Goal: Task Accomplishment & Management: Manage account settings

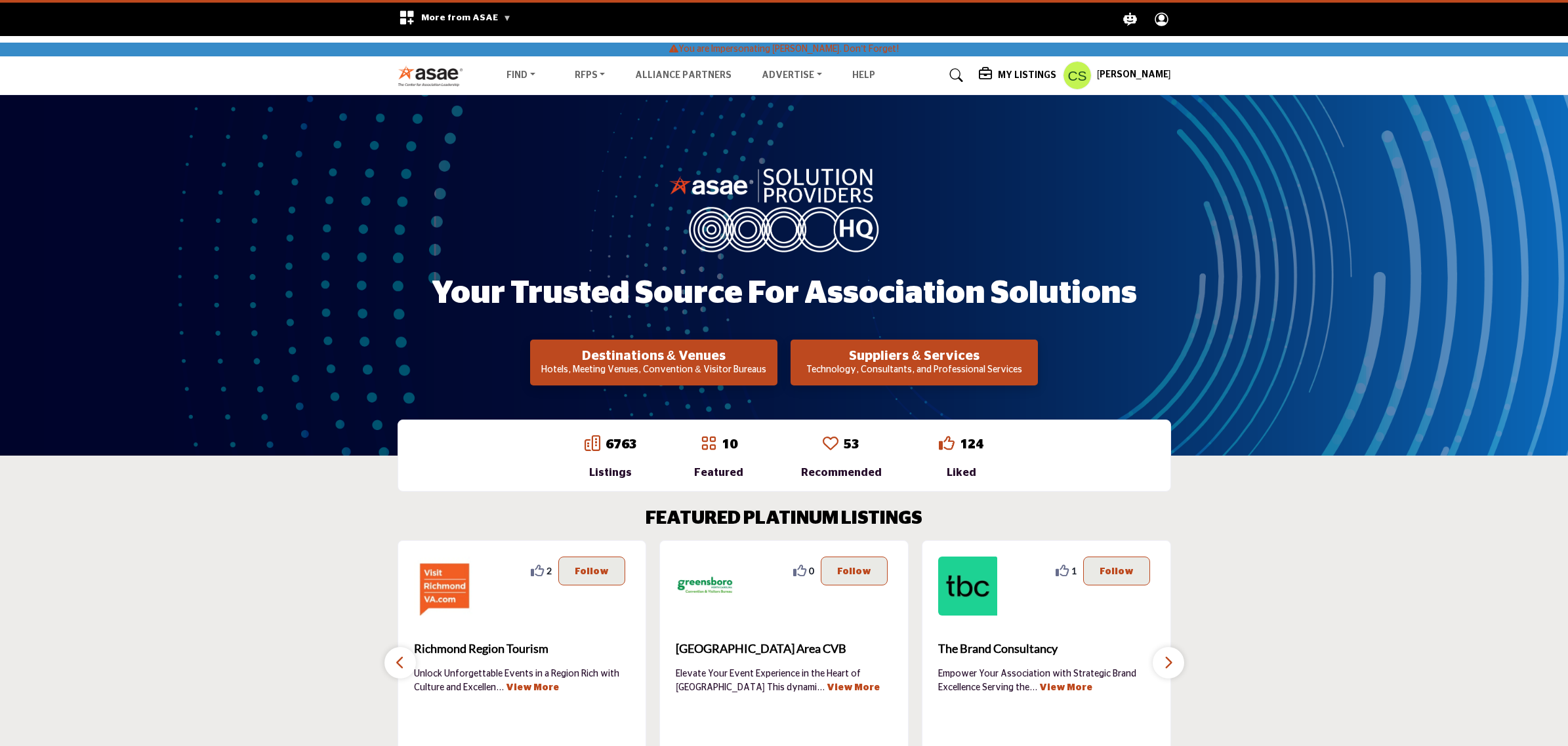
click at [1035, 76] on h5 "My Listings" at bounding box center [1027, 75] width 58 height 12
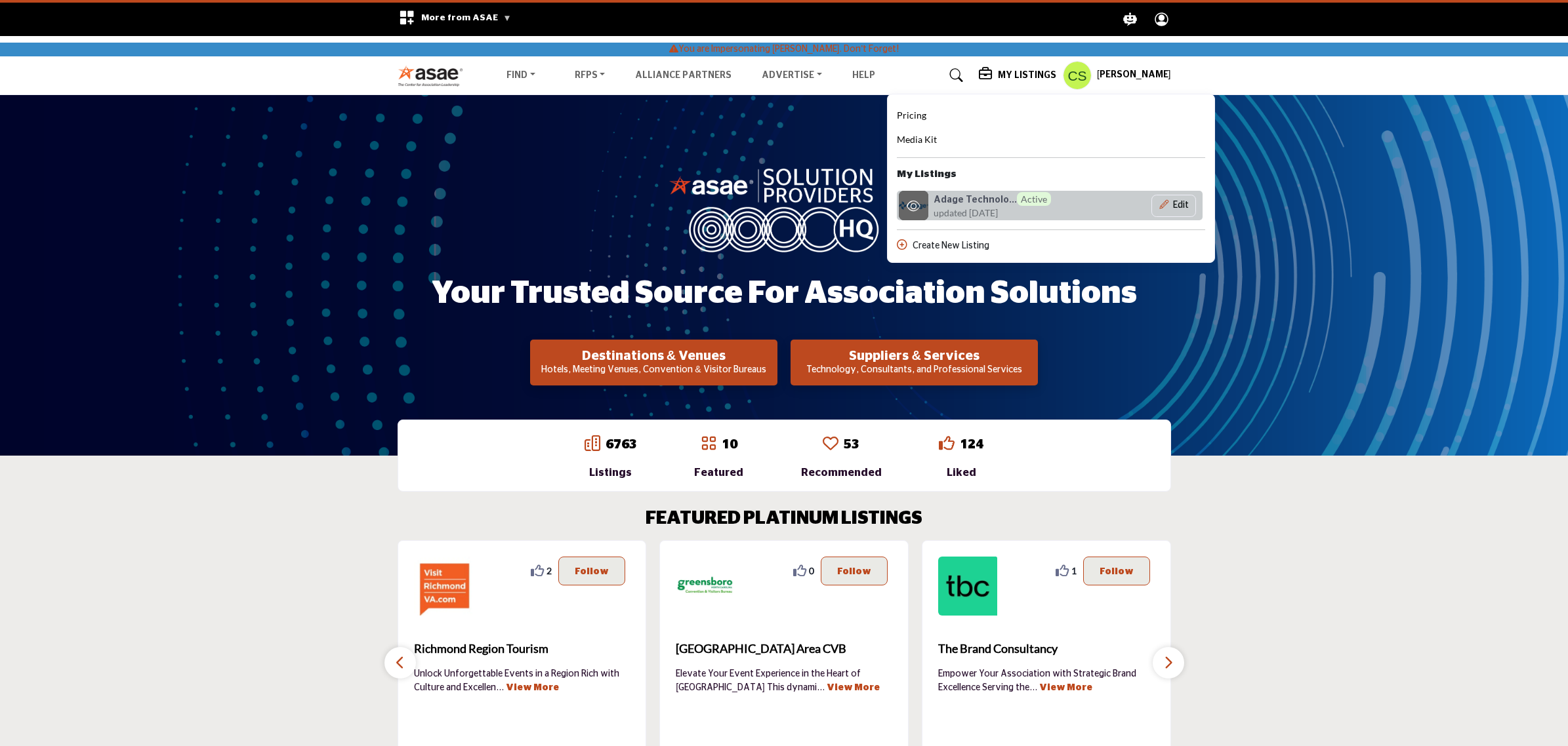
click at [959, 197] on h6 "Adage Technolo... Active" at bounding box center [992, 199] width 118 height 14
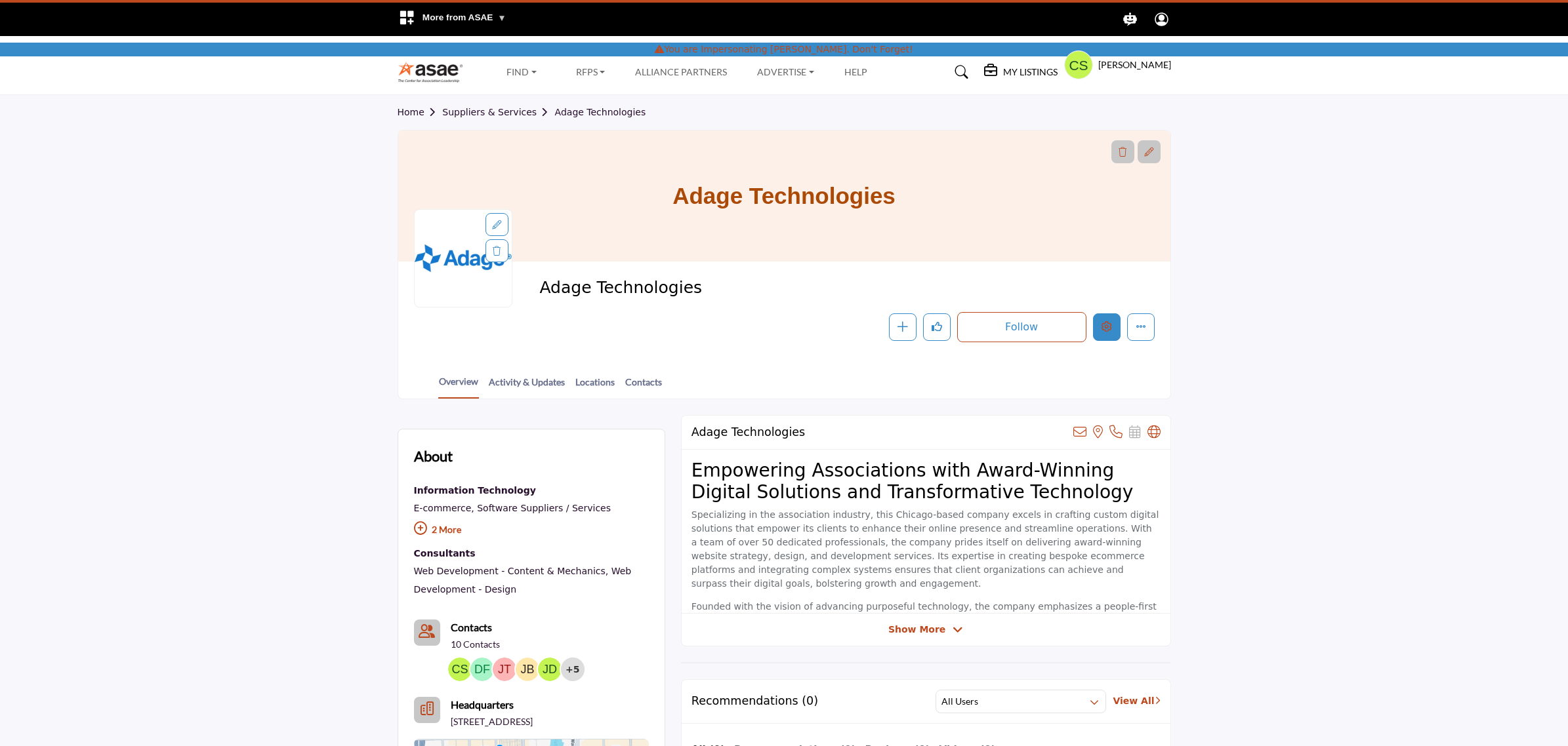
click at [1098, 329] on button "Edit company" at bounding box center [1106, 326] width 27 height 27
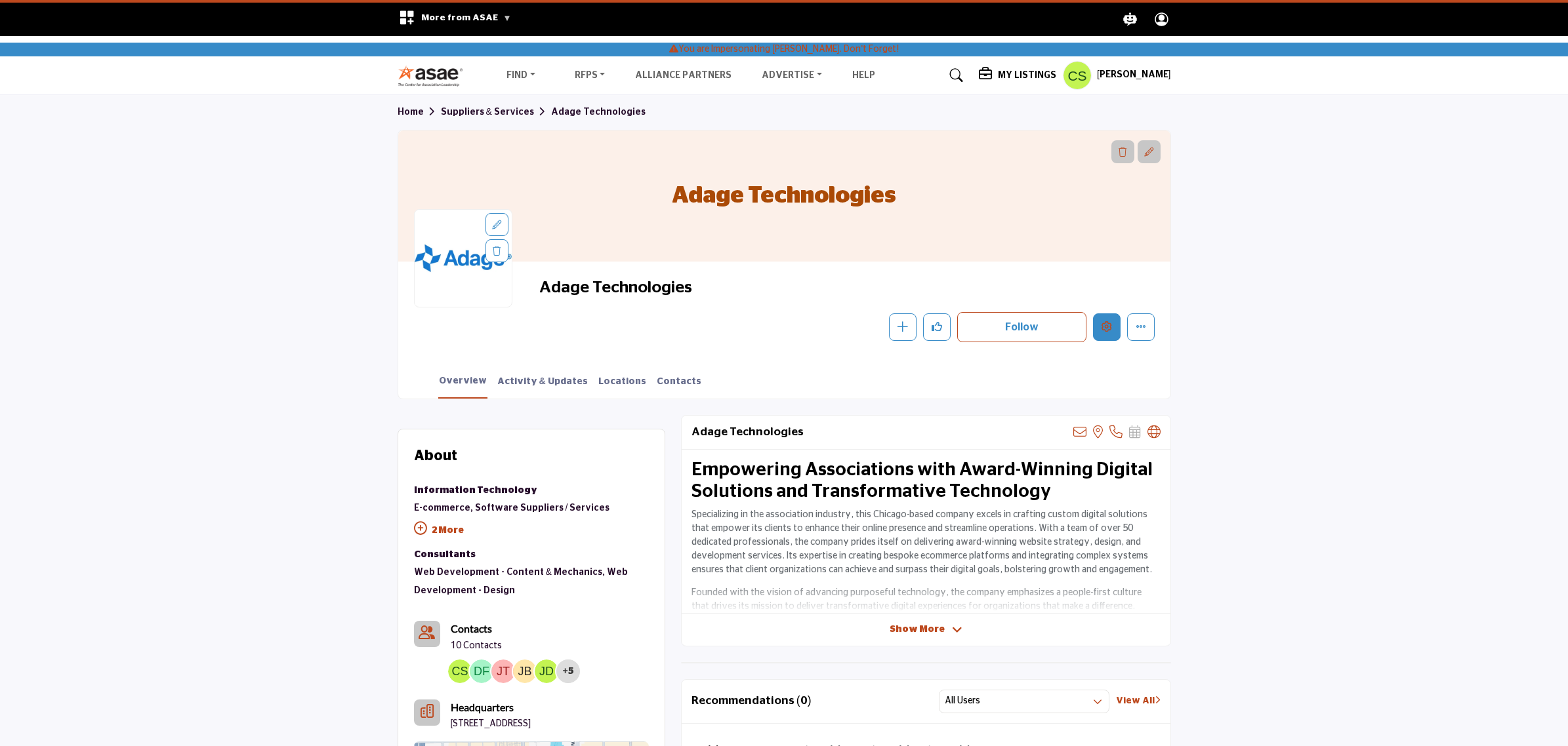
click at [1113, 329] on button "Edit company" at bounding box center [1106, 326] width 27 height 27
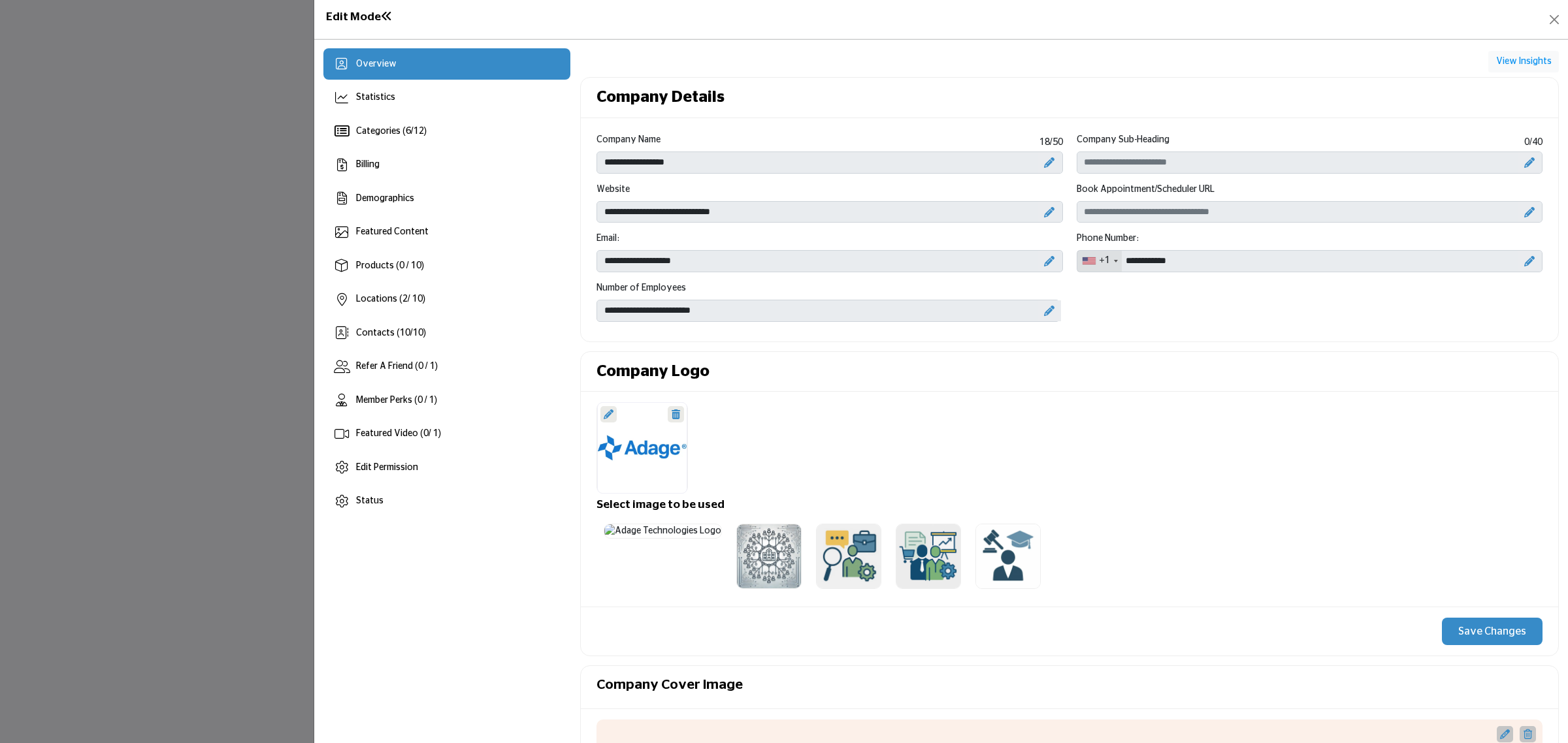
scroll to position [735, 0]
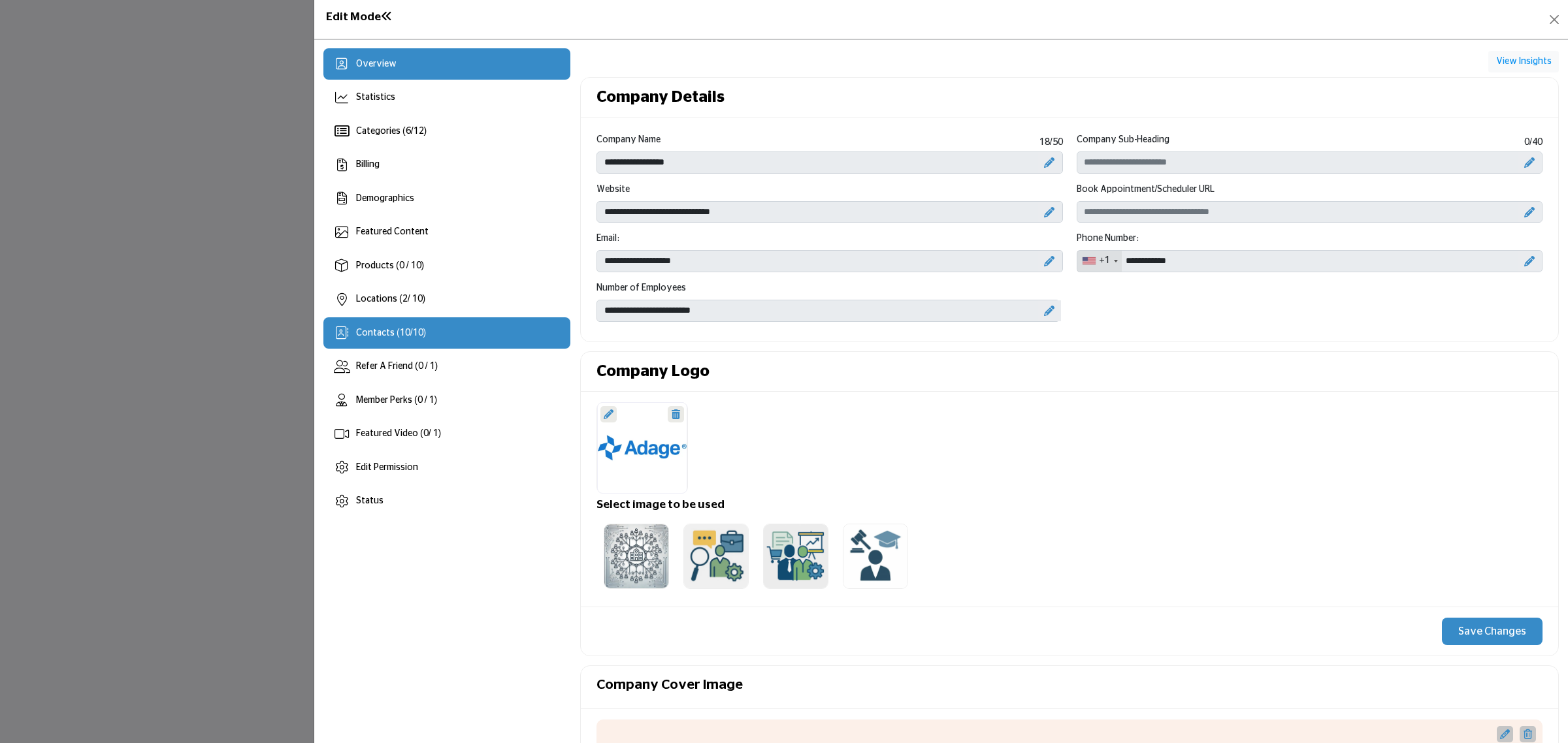
click at [435, 331] on div "Contacts ( 10 / 10 )" at bounding box center [446, 333] width 247 height 32
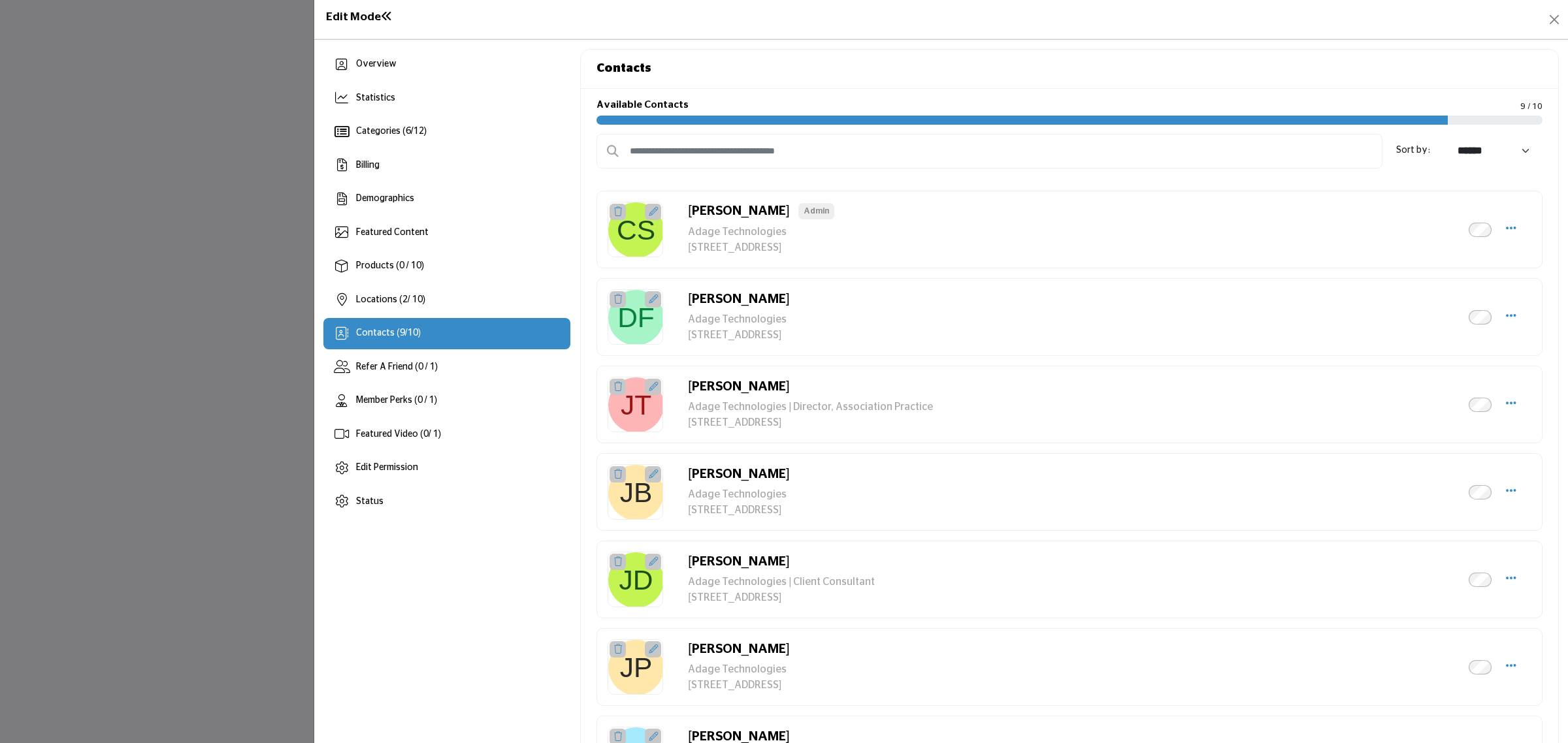
click at [454, 330] on div "Contacts ( 9 / 10 )" at bounding box center [446, 334] width 247 height 32
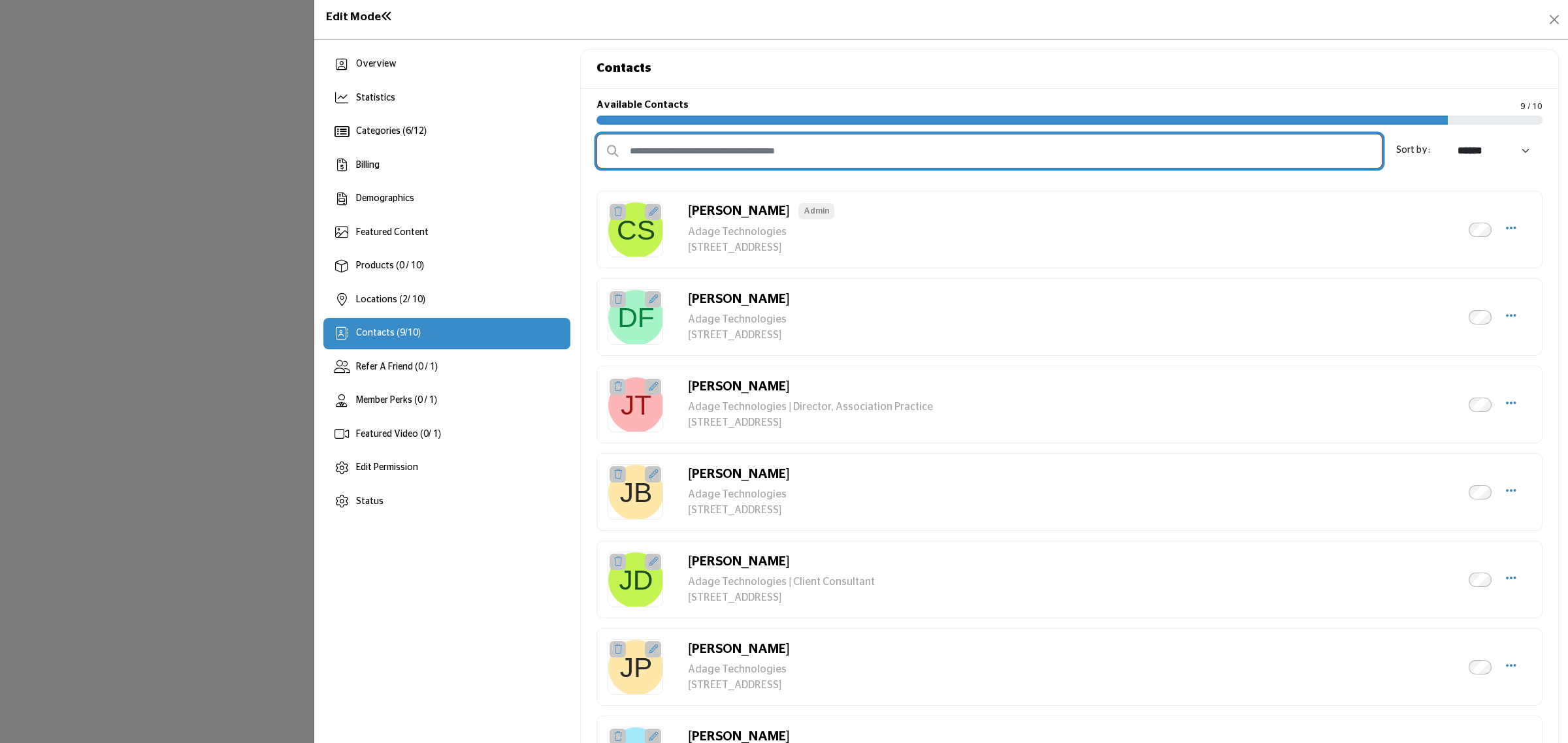
click at [694, 145] on input "text" at bounding box center [990, 151] width 786 height 34
paste input "**********"
type input "**********"
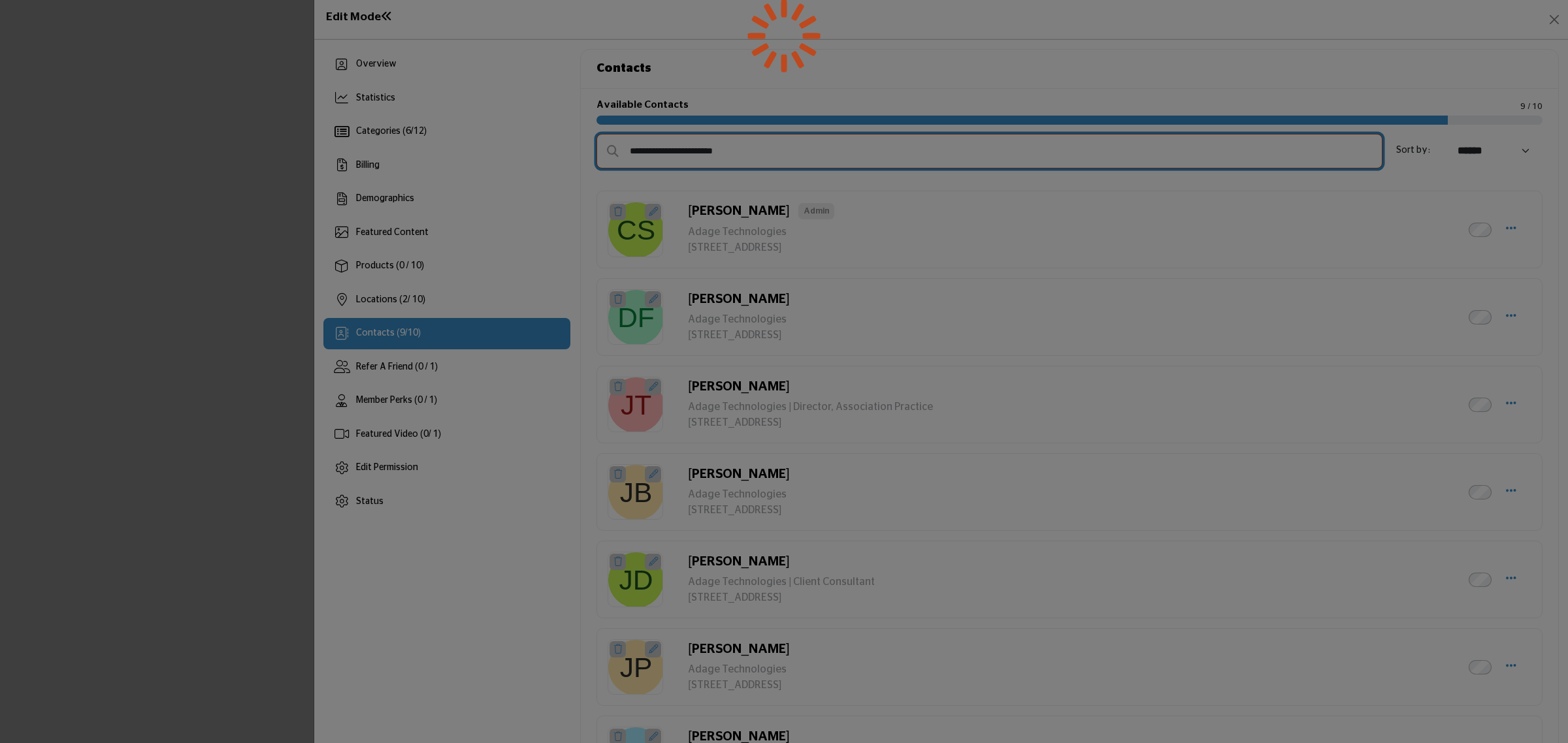
select select "*********"
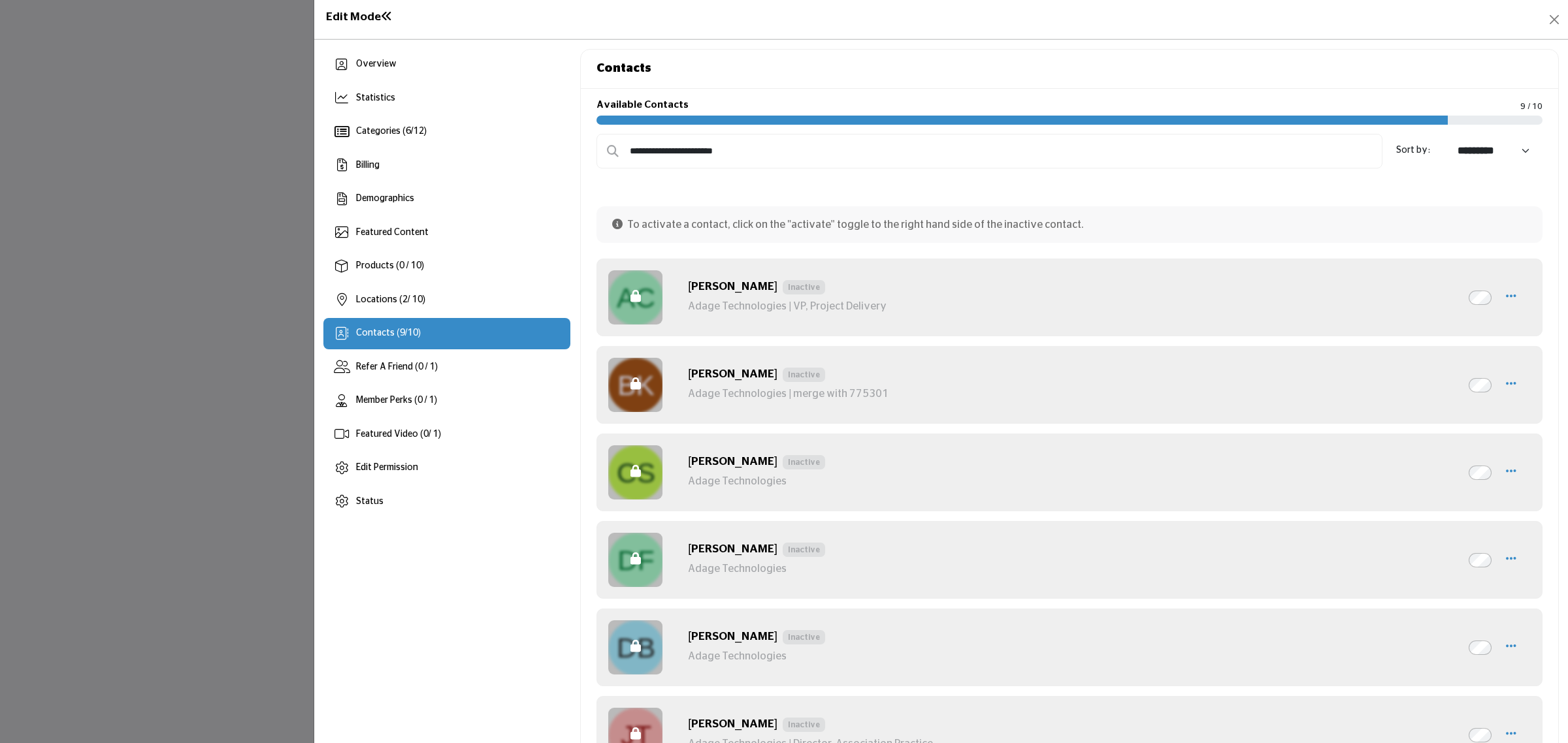
click at [1501, 93] on div "**********" at bounding box center [1070, 754] width 978 height 1331
click at [1521, 67] on div "Contacts" at bounding box center [1070, 69] width 978 height 39
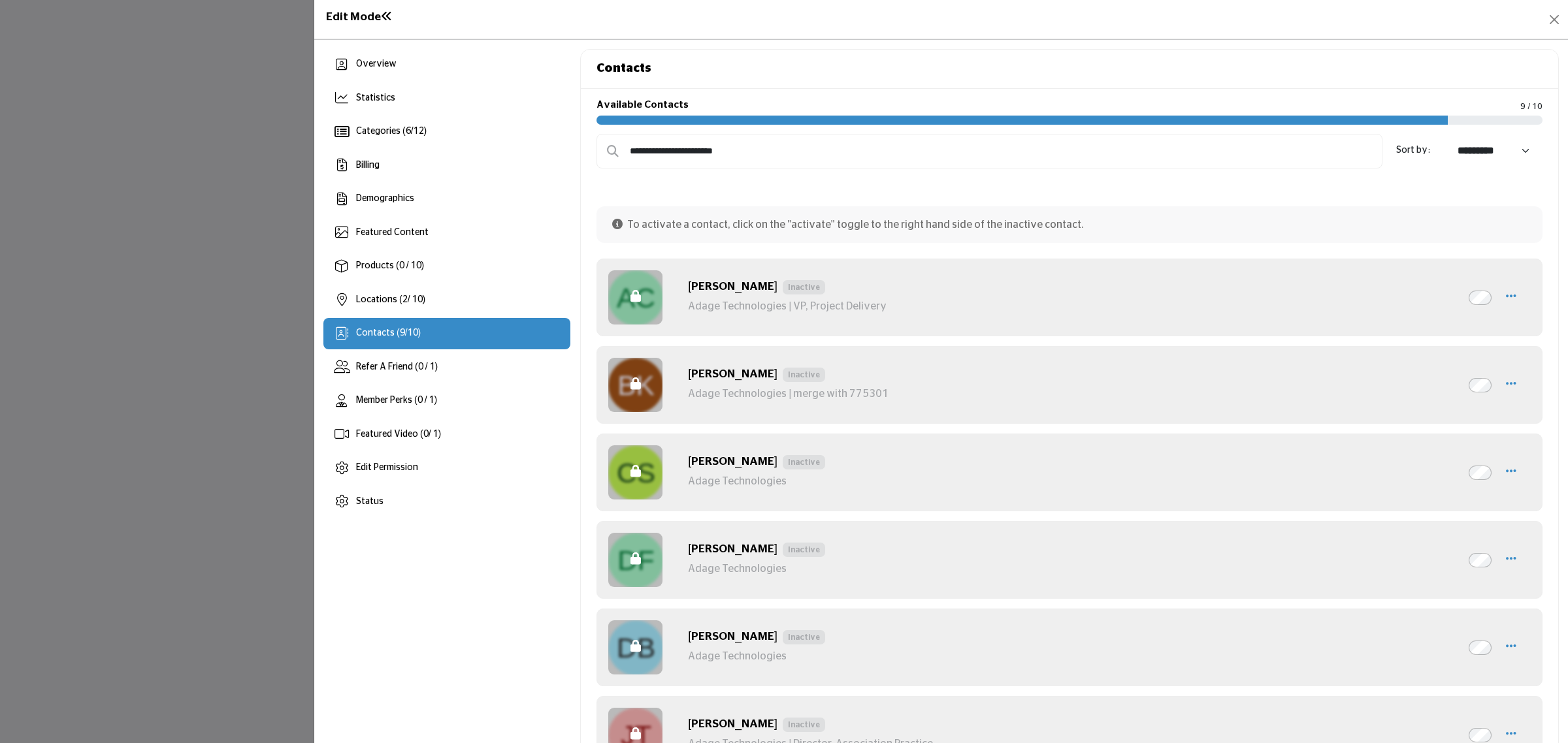
click at [1418, 100] on div "Available Contacts 9 / 10" at bounding box center [1070, 108] width 946 height 17
click at [1558, 18] on button "Close" at bounding box center [1554, 20] width 19 height 19
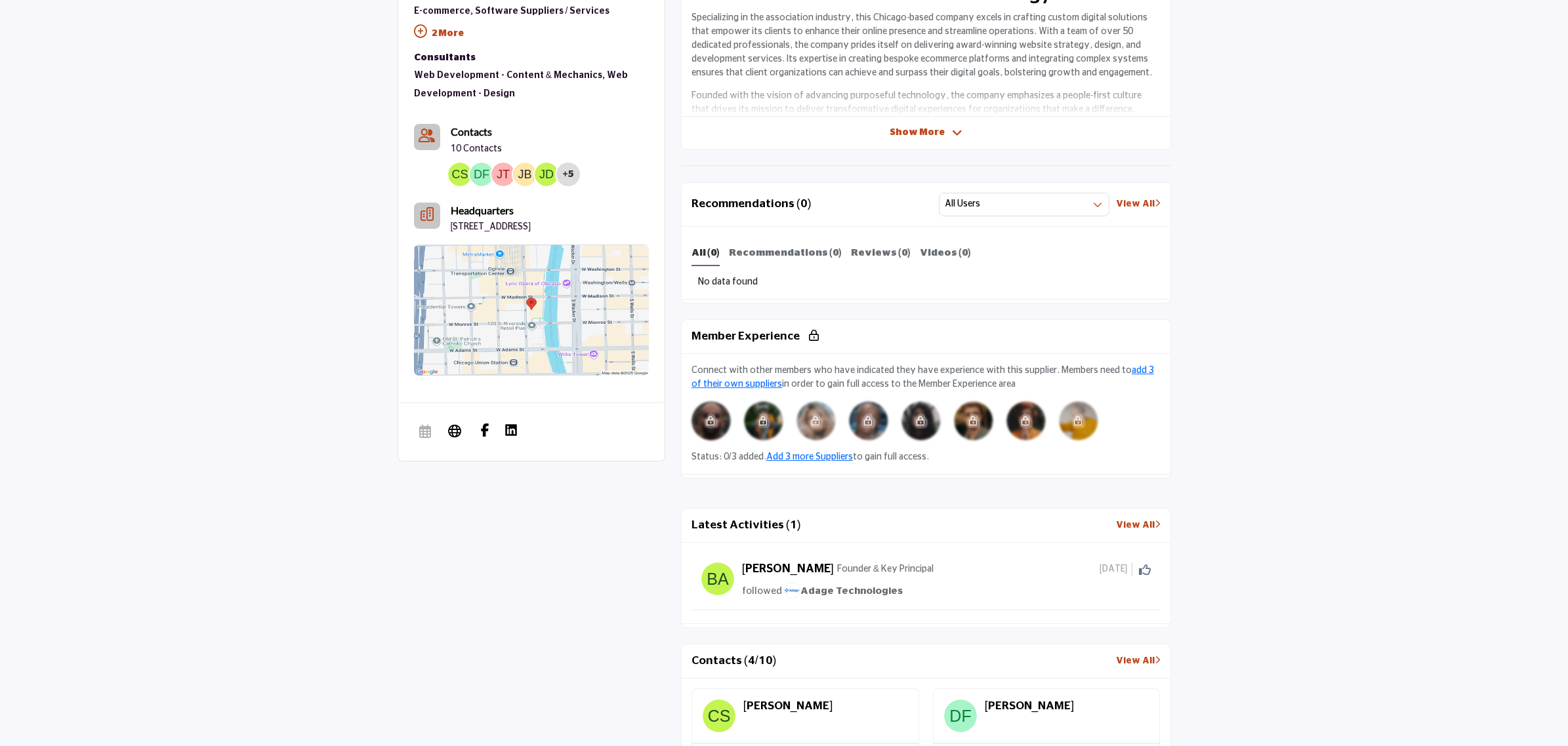
scroll to position [574, 0]
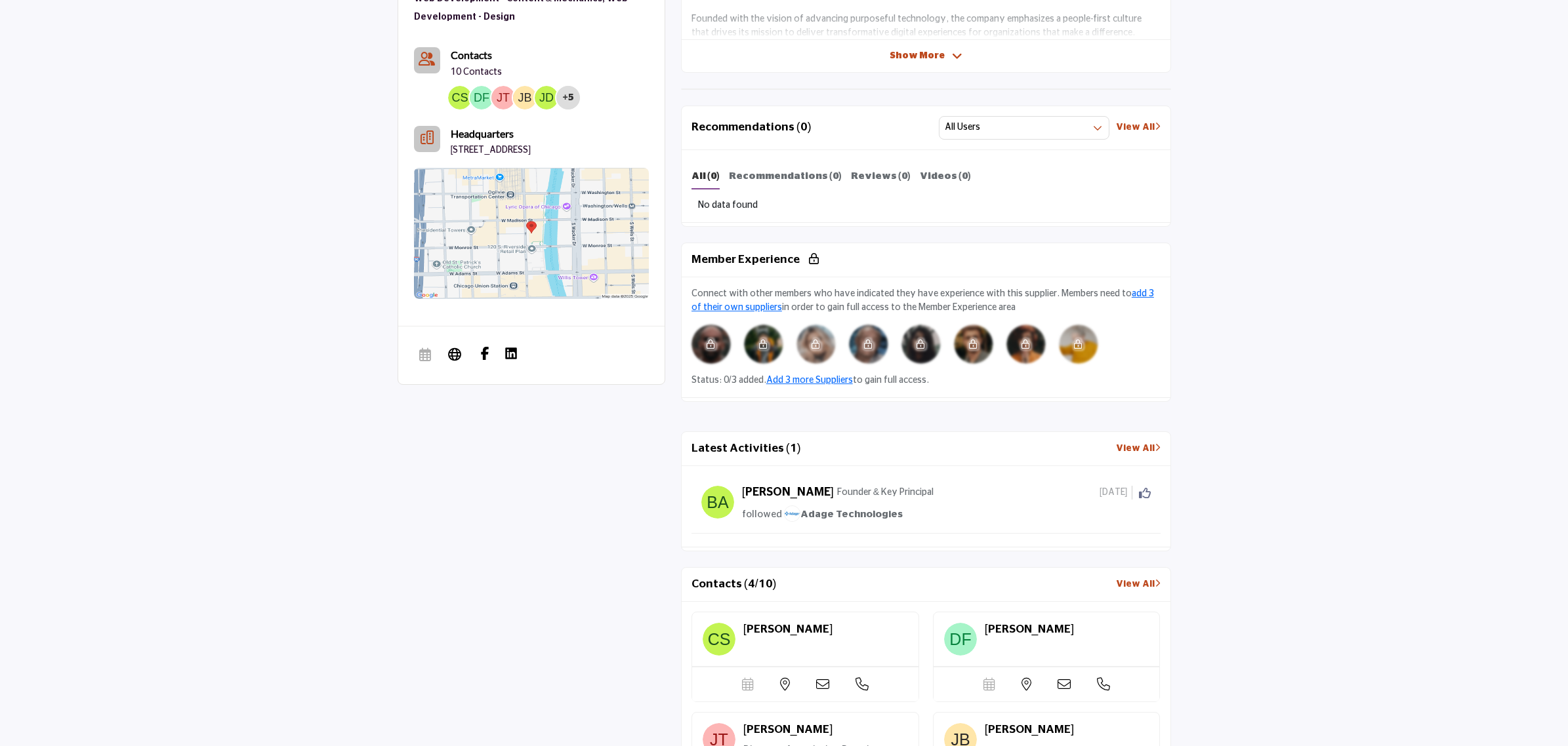
click at [1148, 581] on link "View All" at bounding box center [1139, 584] width 45 height 14
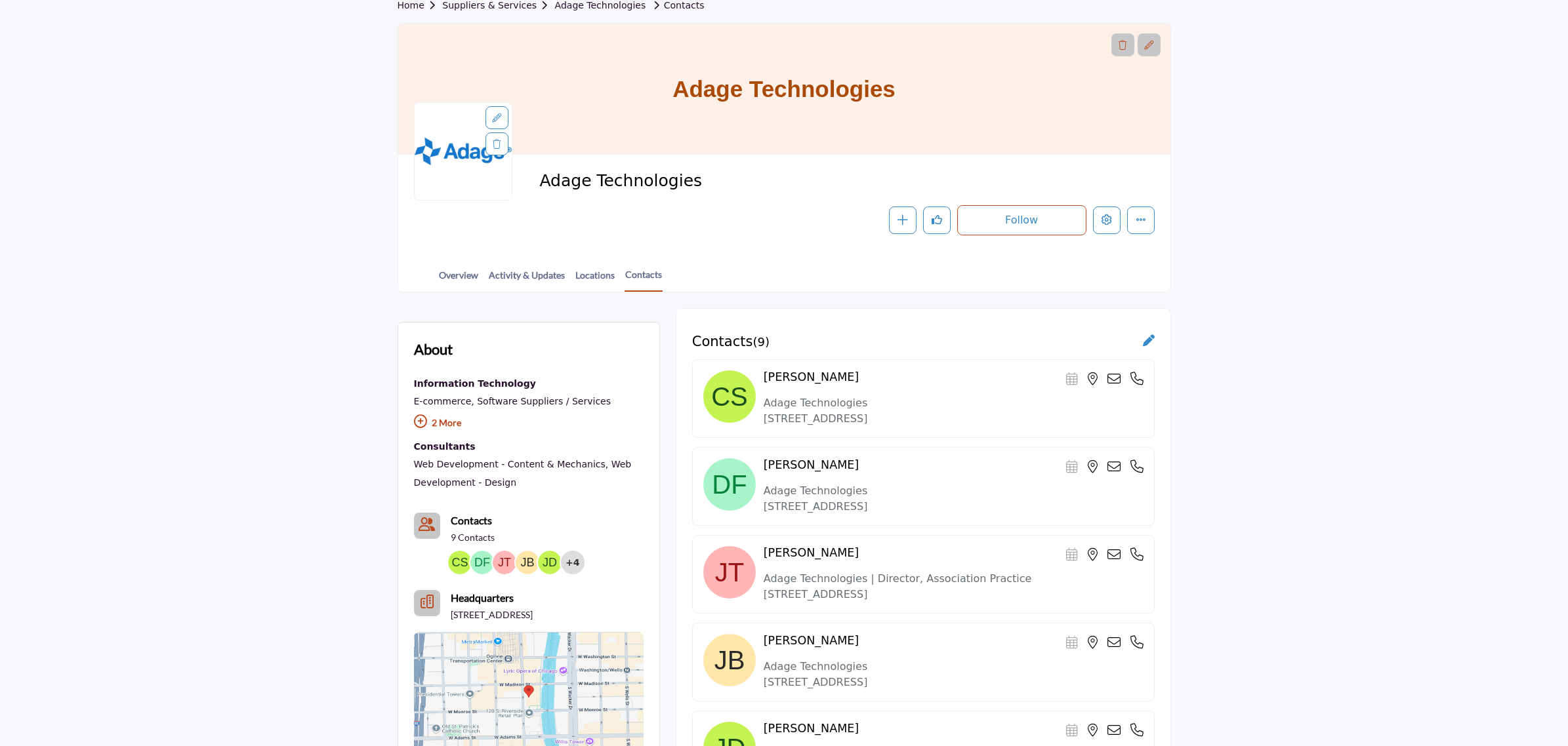
scroll to position [490, 0]
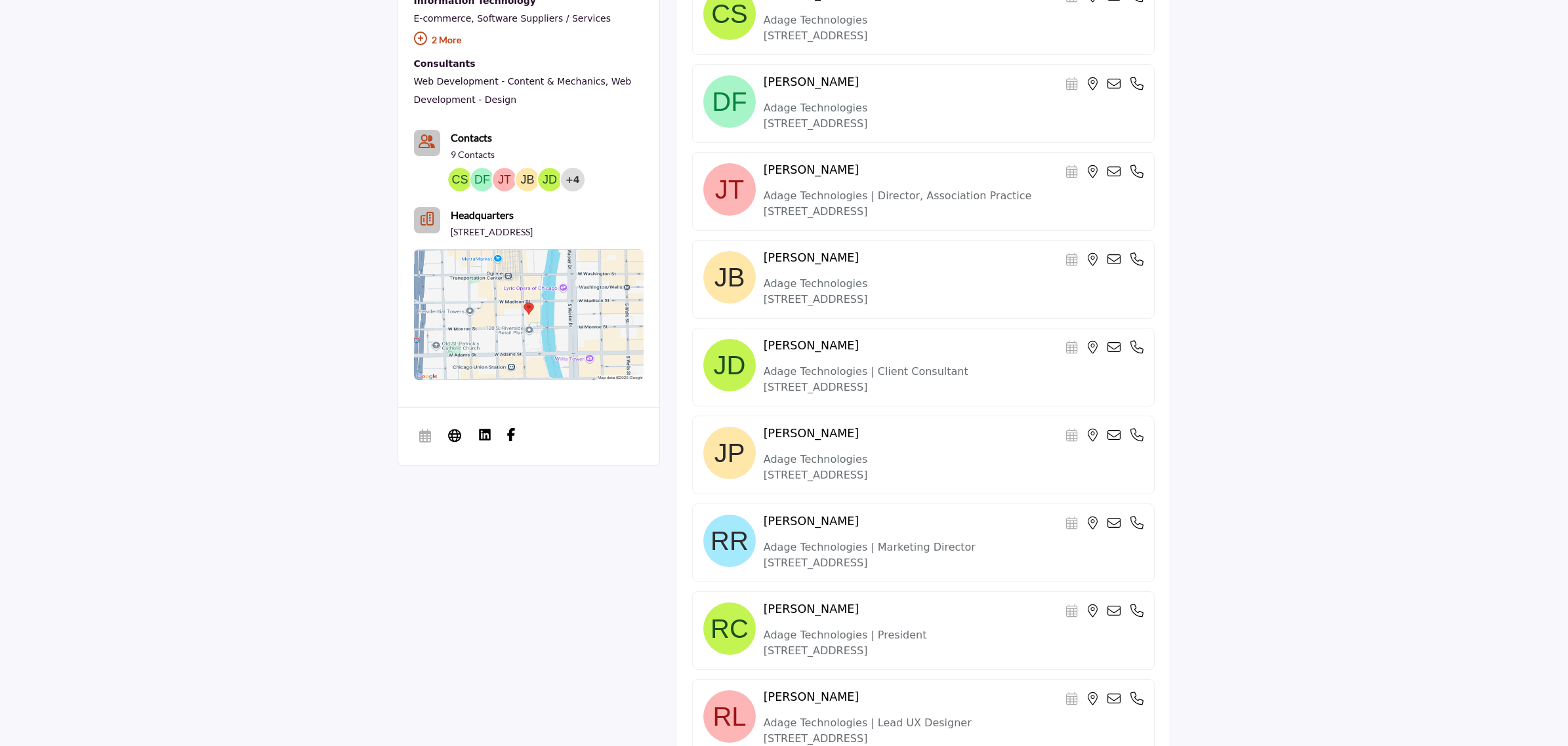
click at [0, 0] on div at bounding box center [0, 0] width 0 height 0
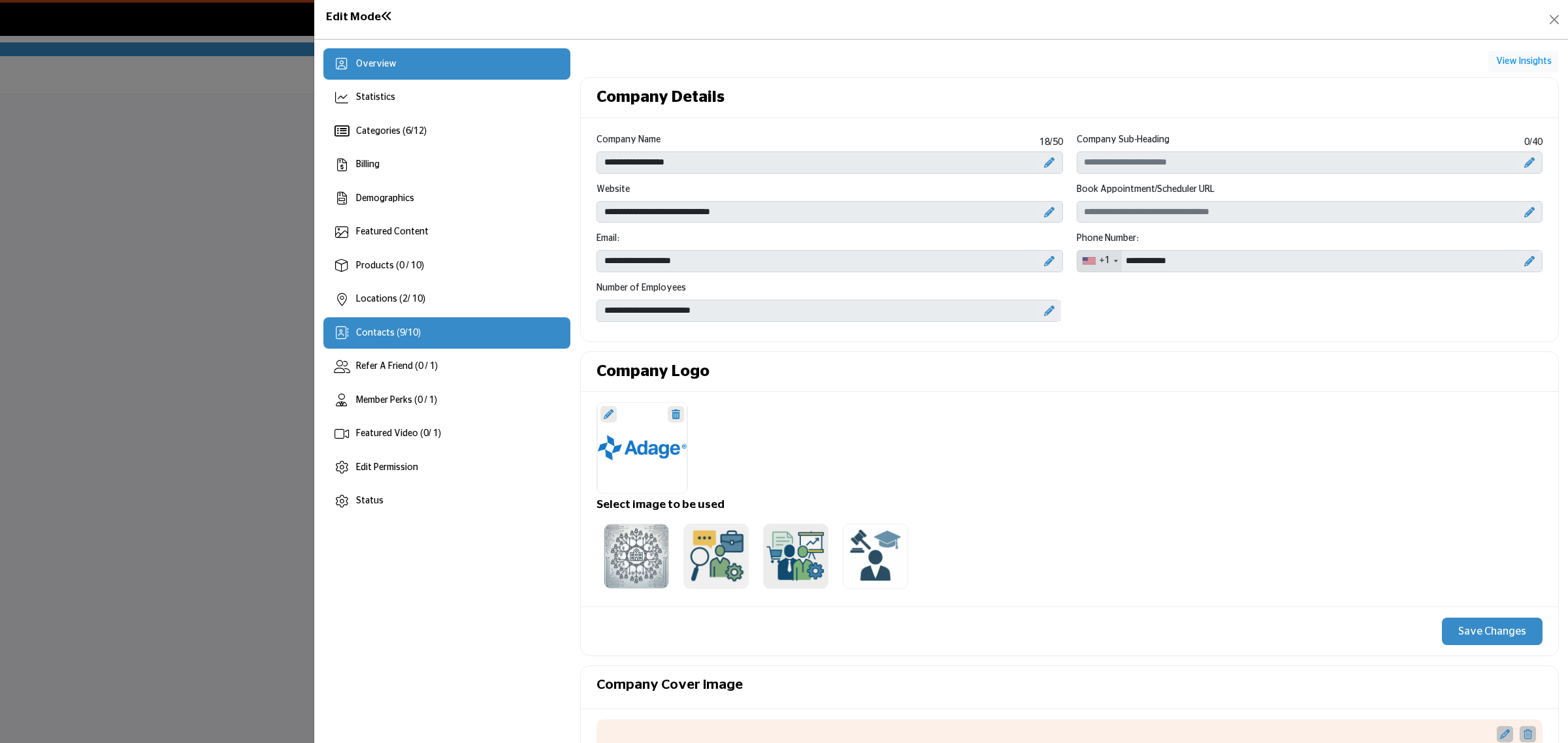
click at [419, 343] on div "Contacts ( 9 / 10 )" at bounding box center [446, 333] width 247 height 32
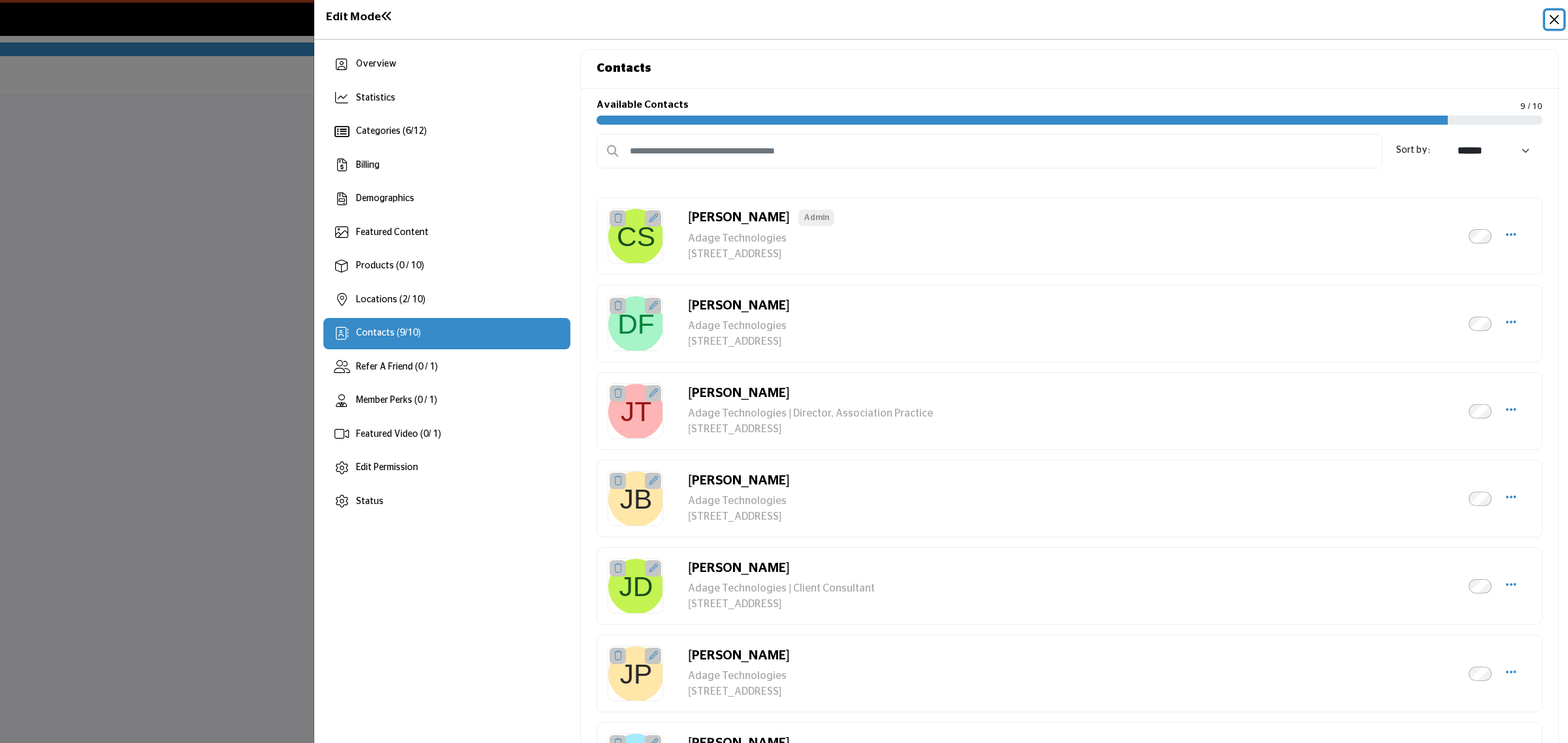
click at [1548, 13] on button "Close" at bounding box center [1554, 20] width 19 height 19
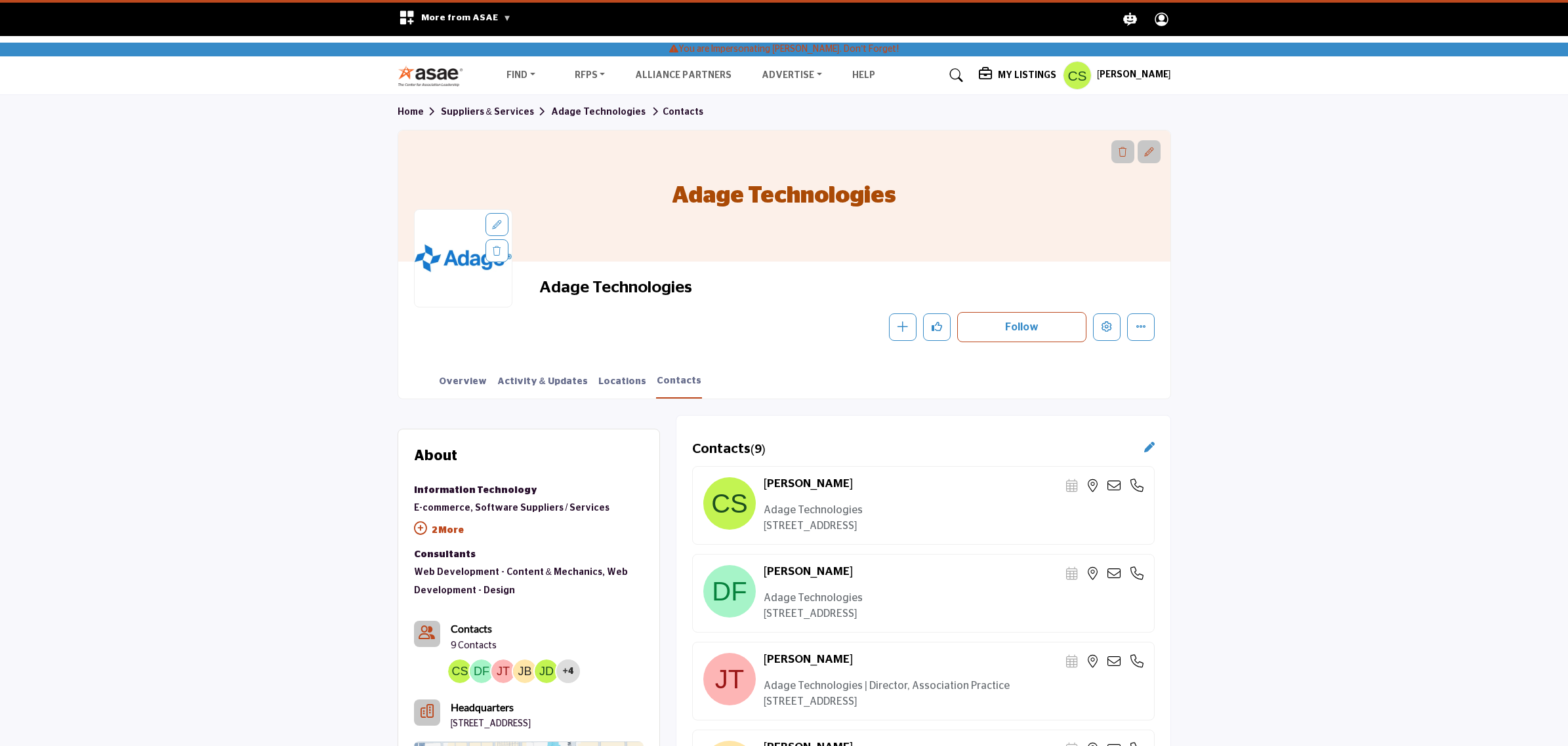
click at [1131, 83] on div "Carina Smith Stop Impersonating My Profile My Interests My Lists My Suppliers M…" at bounding box center [1117, 75] width 108 height 29
click at [1123, 73] on h5 "[PERSON_NAME]" at bounding box center [1133, 76] width 74 height 13
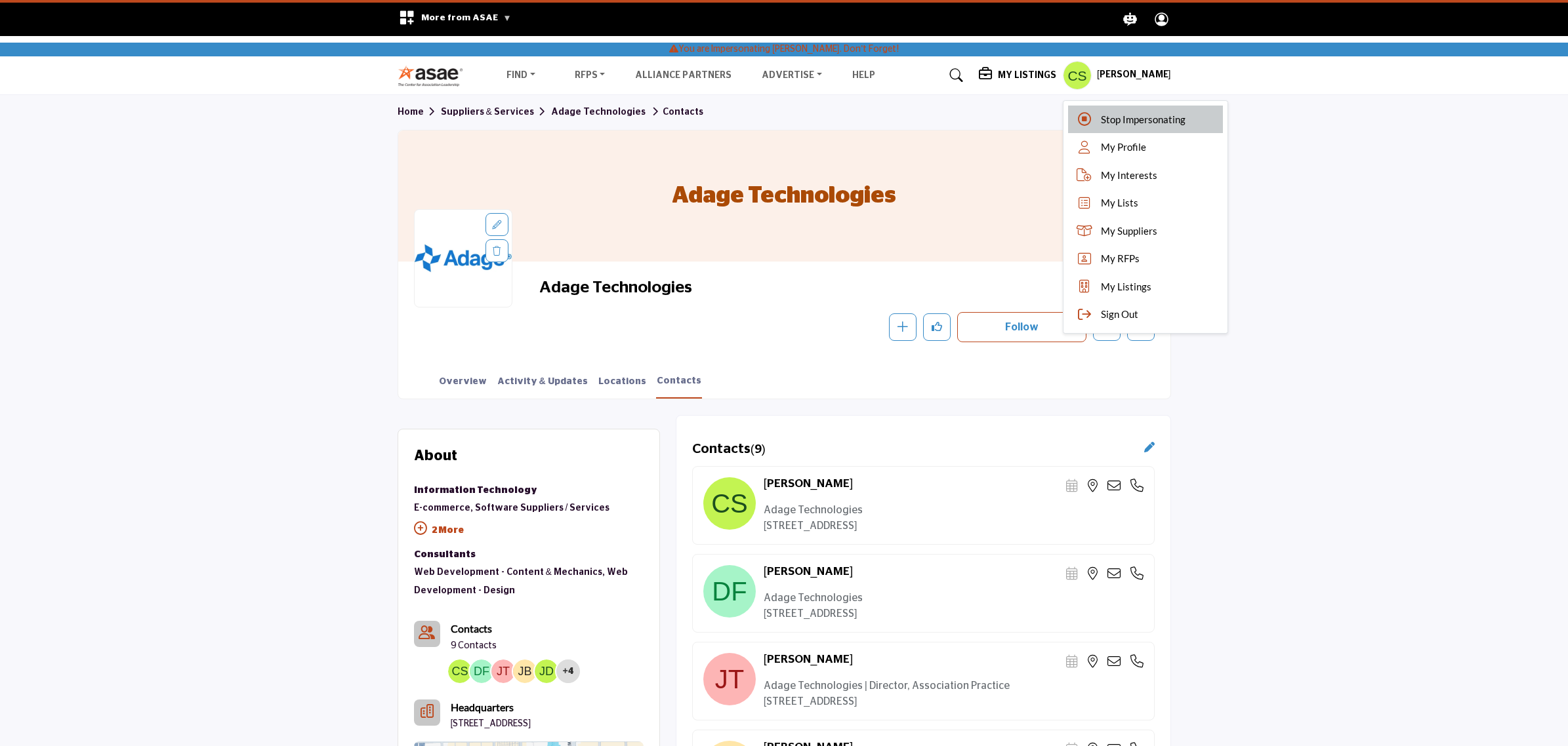
click at [1116, 126] on div "Stop Impersonating" at bounding box center [1145, 120] width 155 height 28
